Goal: Transaction & Acquisition: Book appointment/travel/reservation

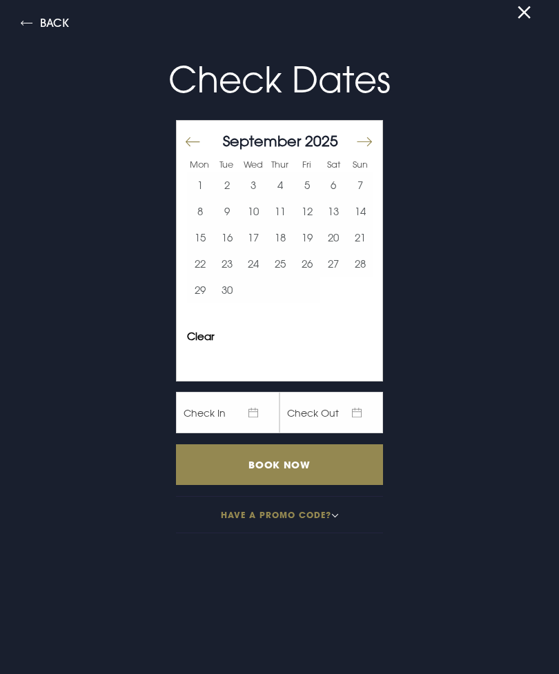
click at [333, 241] on button "20" at bounding box center [333, 237] width 27 height 26
click at [354, 470] on input "Book Now" at bounding box center [279, 464] width 207 height 41
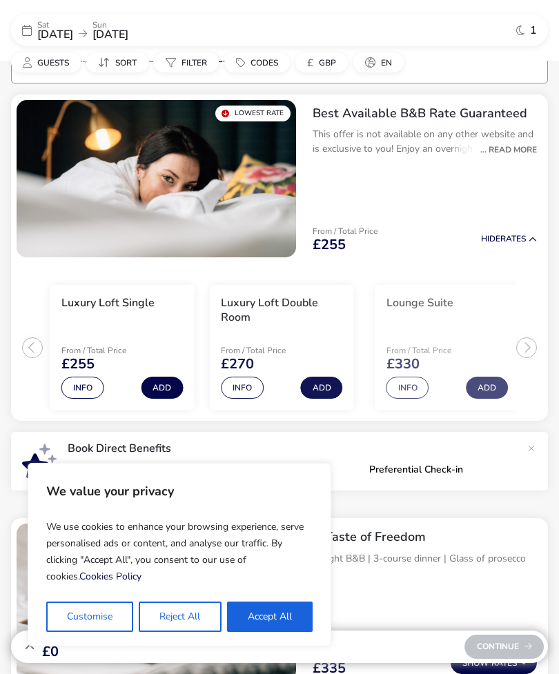
scroll to position [112, 0]
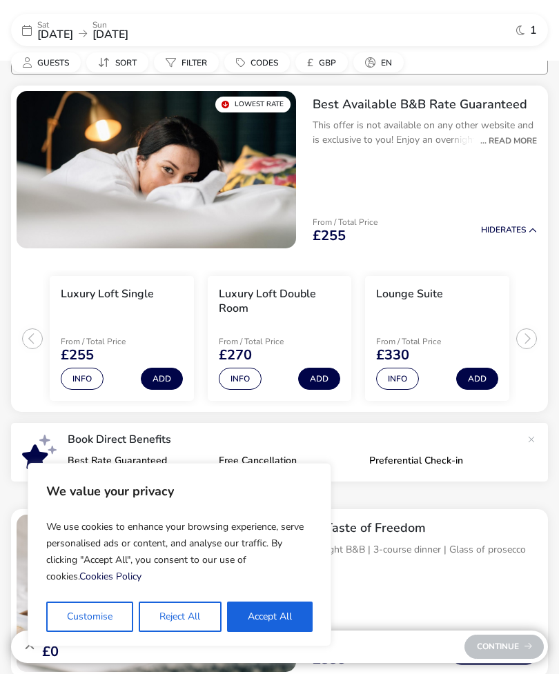
click at [177, 622] on button "Reject All" at bounding box center [180, 616] width 82 height 30
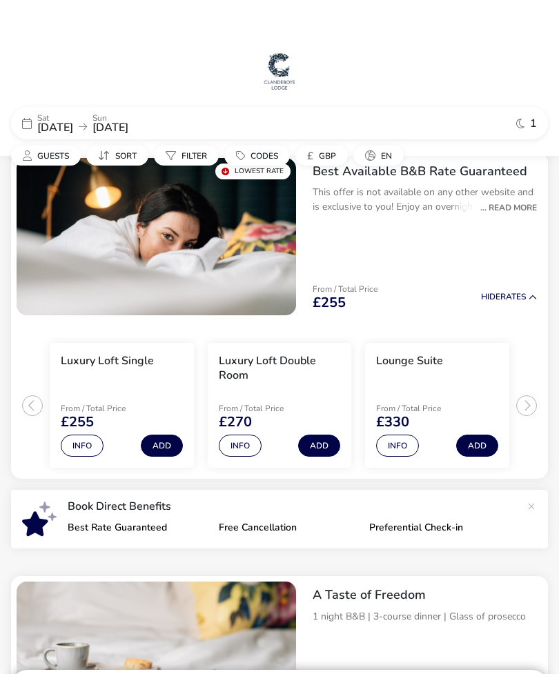
scroll to position [0, 0]
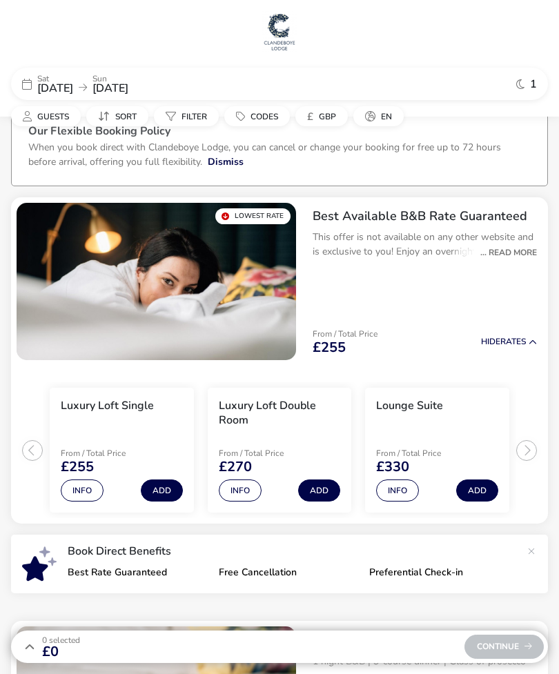
click at [532, 444] on ul "Luxury Loft Single From / Total Price £255 Info Add Luxury Loft Double Room Fro…" at bounding box center [279, 445] width 537 height 159
click at [525, 450] on ul "Luxury Loft Single From / Total Price £255 Info Add Luxury Loft Double Room Fro…" at bounding box center [279, 445] width 537 height 159
click at [510, 263] on div "Best Available B&B Rate Guaranteed This offer is not available on any other web…" at bounding box center [424, 238] width 246 height 83
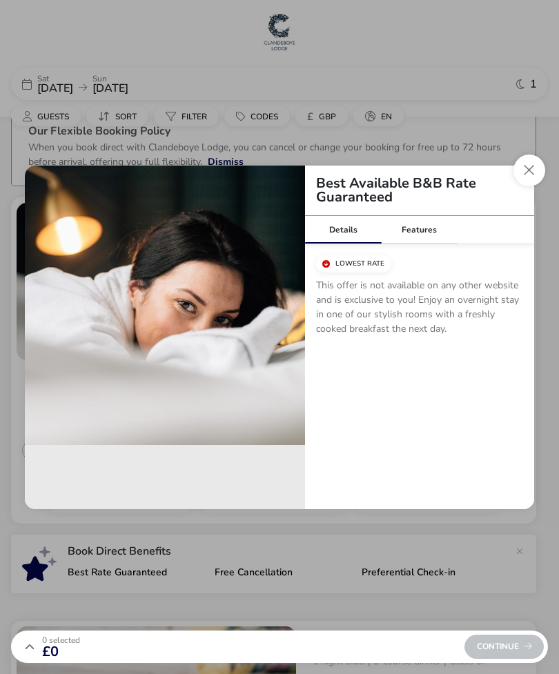
click at [423, 225] on div "Features" at bounding box center [419, 230] width 77 height 28
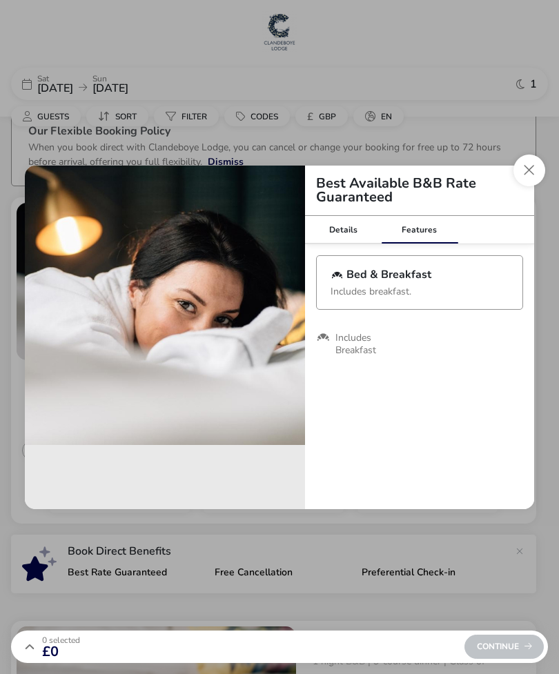
click at [532, 166] on button "Close modal" at bounding box center [529, 171] width 32 height 32
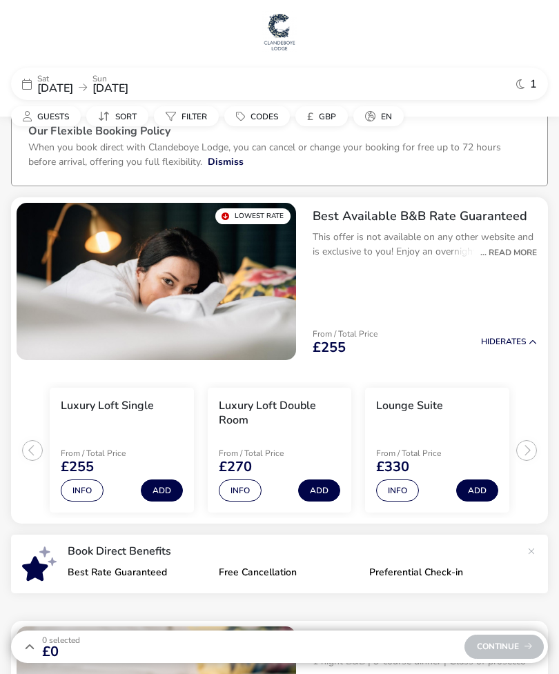
click at [512, 346] on button "Hide Rates" at bounding box center [509, 341] width 56 height 9
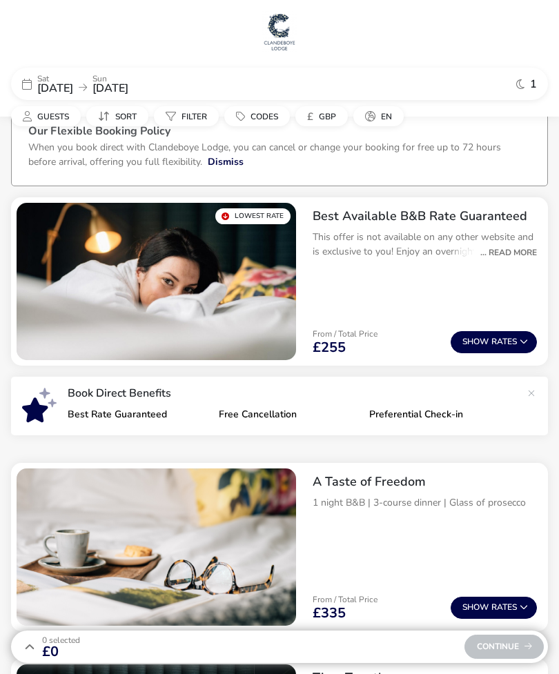
click at [517, 346] on button "Show Rates" at bounding box center [493, 342] width 86 height 22
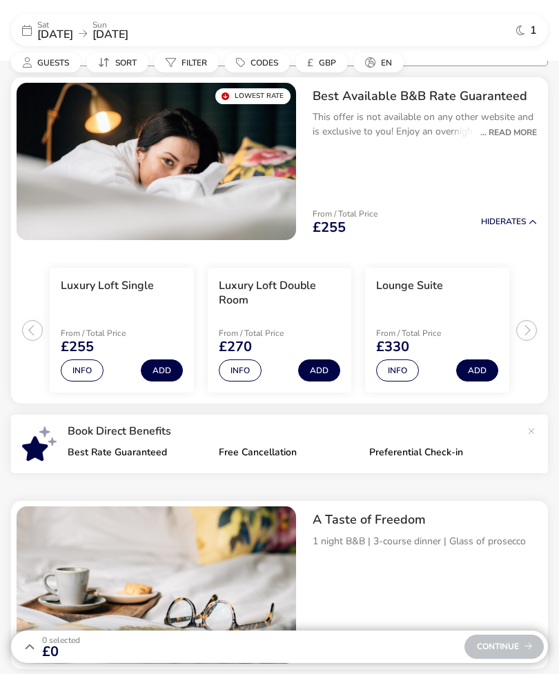
scroll to position [128, 0]
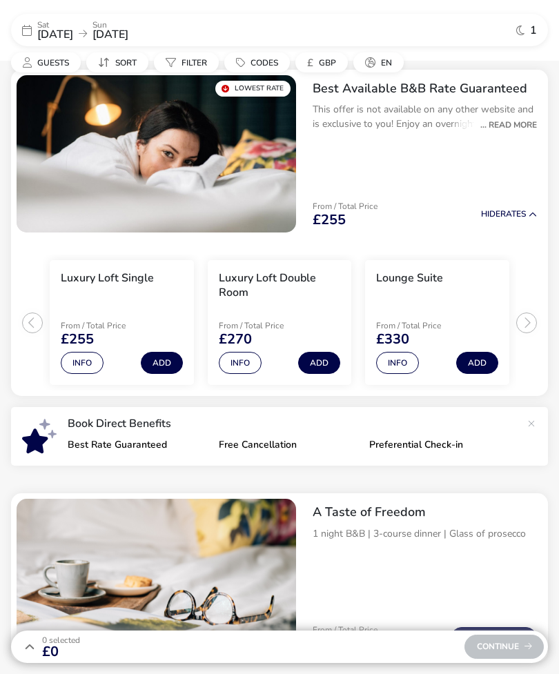
click at [532, 325] on ul "Luxury Loft Single From / Total Price £255 Info Add Luxury Loft Double Room Fro…" at bounding box center [279, 317] width 537 height 159
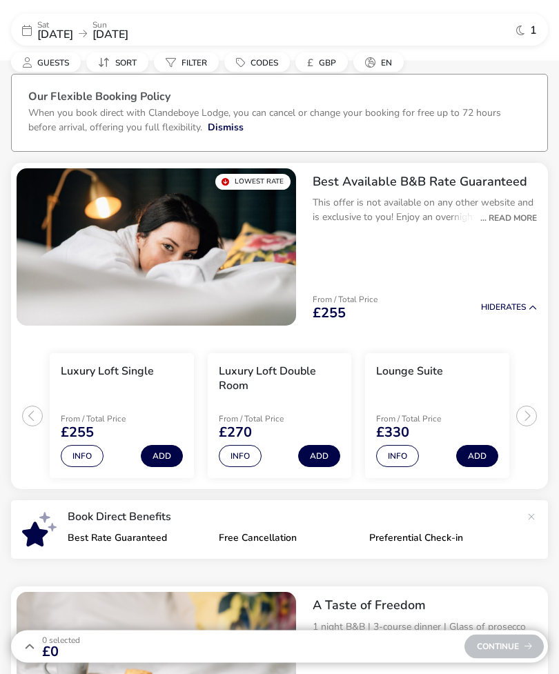
scroll to position [0, 0]
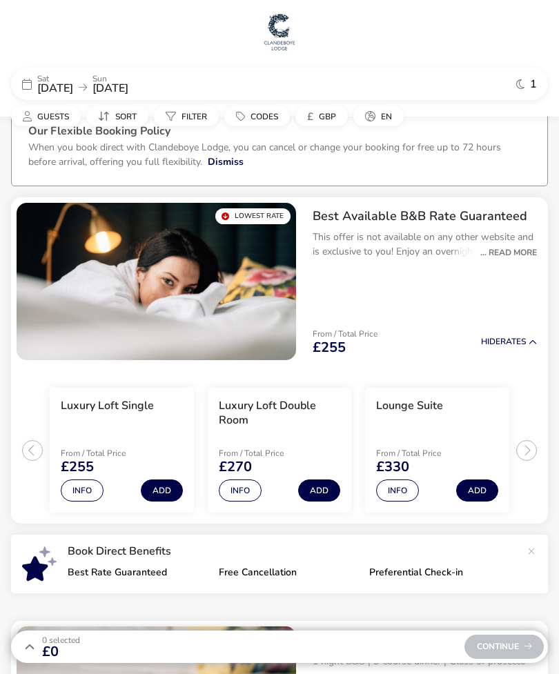
click at [123, 255] on img "1 / 1" at bounding box center [156, 281] width 279 height 157
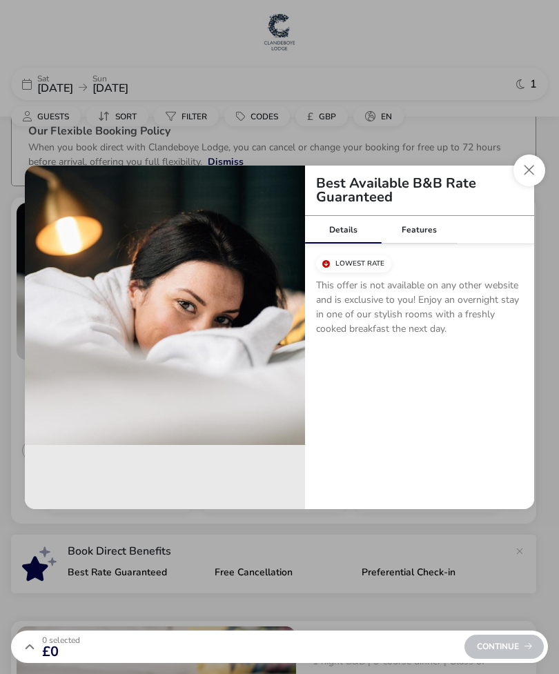
click at [535, 170] on button "Close modal" at bounding box center [529, 171] width 32 height 32
